Goal: Information Seeking & Learning: Learn about a topic

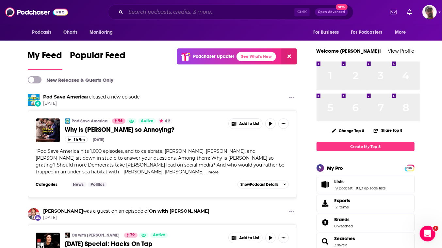
click at [229, 13] on input "Search podcasts, credits, & more..." at bounding box center [210, 12] width 169 height 10
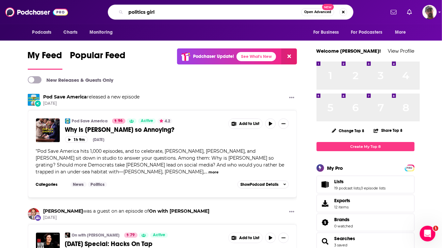
type input "politics girl"
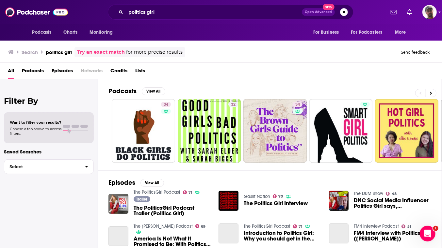
scroll to position [10, 0]
click at [128, 214] on img "The PoliticsGirl Podcast Trailer (Politics Girl)" at bounding box center [119, 204] width 20 height 20
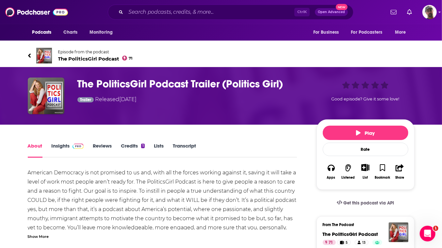
click at [64, 158] on link "Insights" at bounding box center [68, 150] width 32 height 15
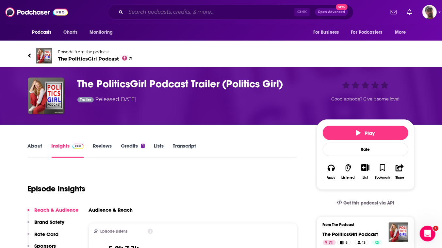
click at [148, 13] on input "Search podcasts, credits, & more..." at bounding box center [210, 12] width 169 height 10
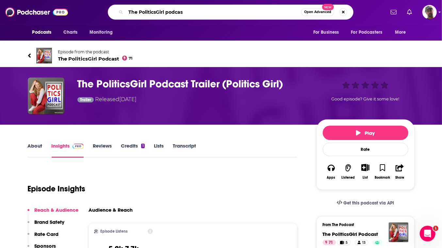
type input "The PoliticsGirl podcast"
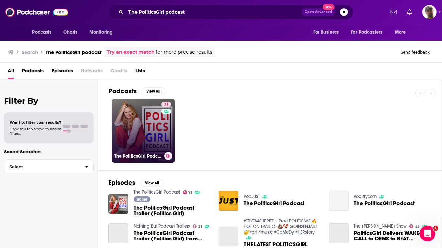
click at [175, 150] on link "71 The PoliticsGirl Podcast" at bounding box center [143, 130] width 63 height 63
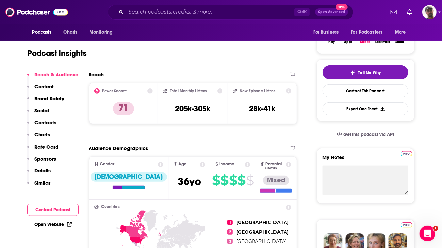
scroll to position [119, 0]
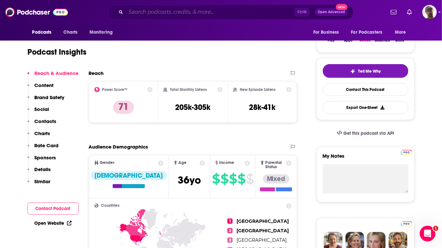
click at [213, 13] on input "Search podcasts, credits, & more..." at bounding box center [210, 12] width 169 height 10
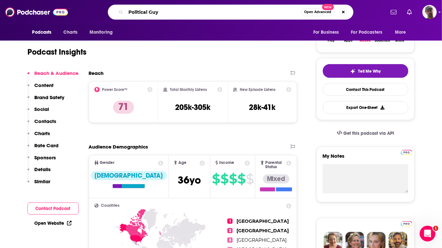
type input "Political Guys"
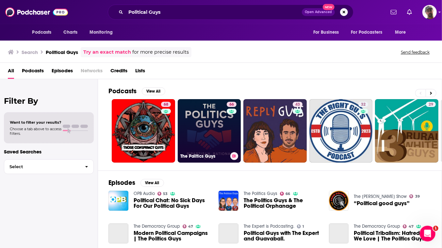
click at [219, 158] on link "66 The Politics Guys" at bounding box center [209, 130] width 63 height 63
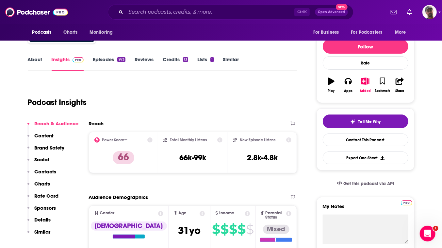
scroll to position [148, 0]
